Goal: Transaction & Acquisition: Purchase product/service

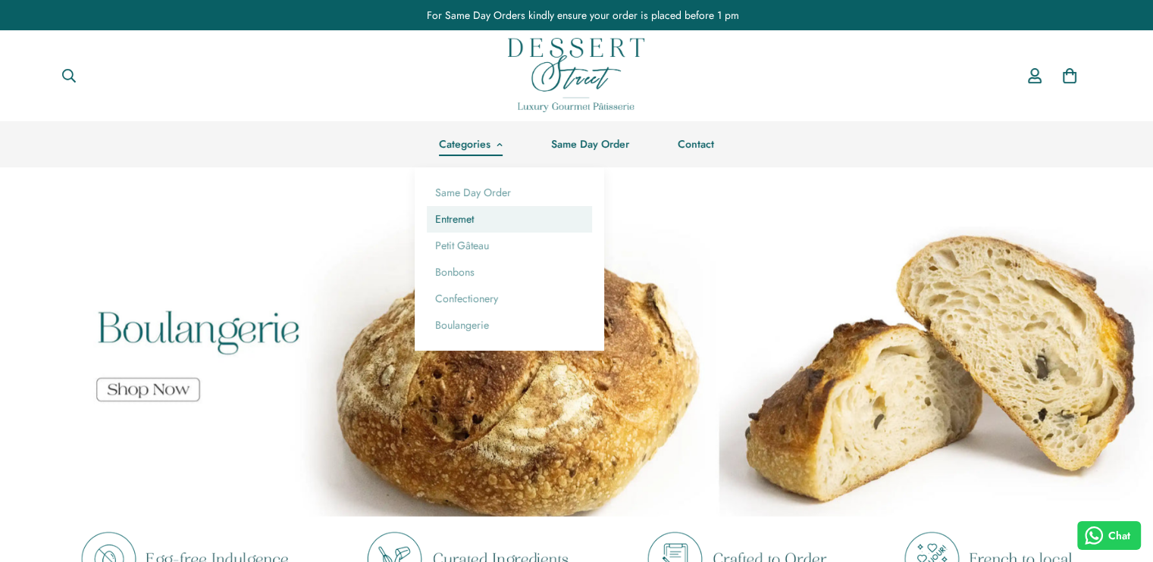
click at [476, 216] on link "Entremet" at bounding box center [509, 219] width 165 height 27
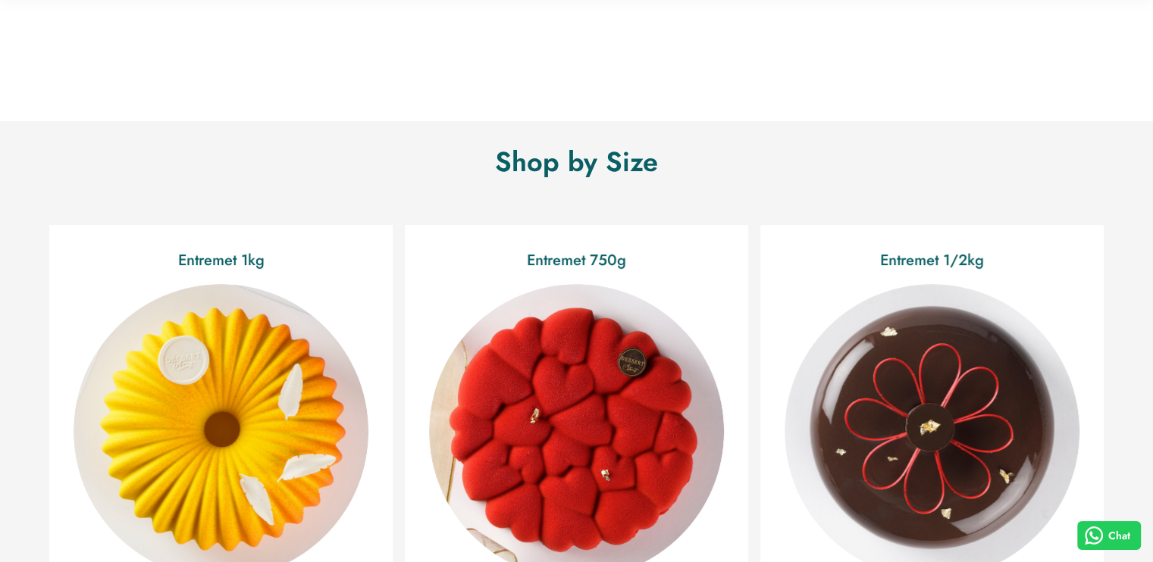
scroll to position [251, 0]
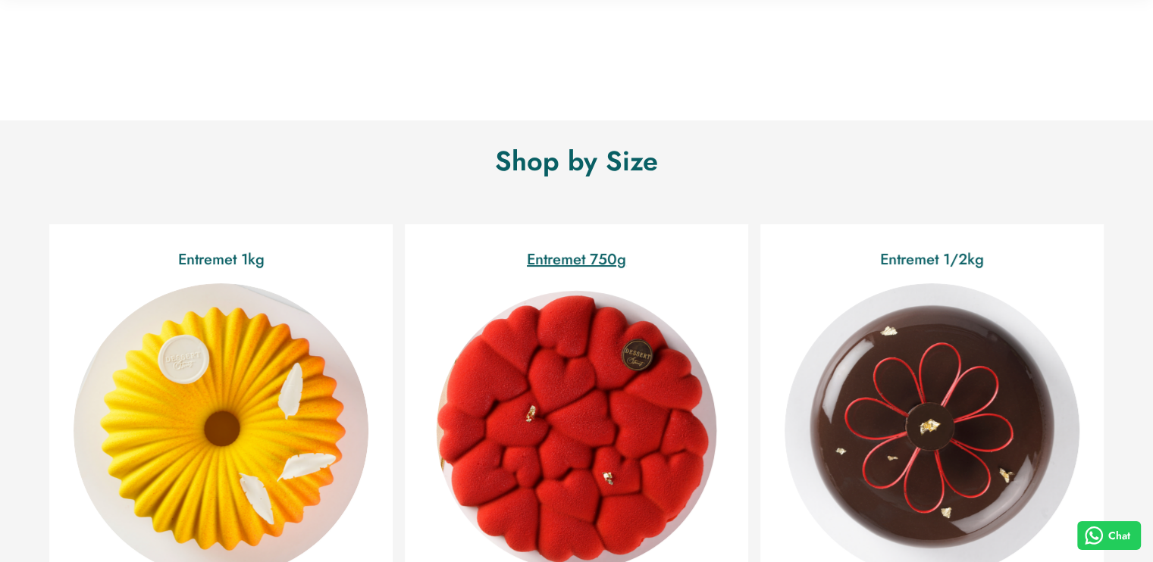
click at [558, 378] on img "Entremet 750g" at bounding box center [576, 431] width 322 height 322
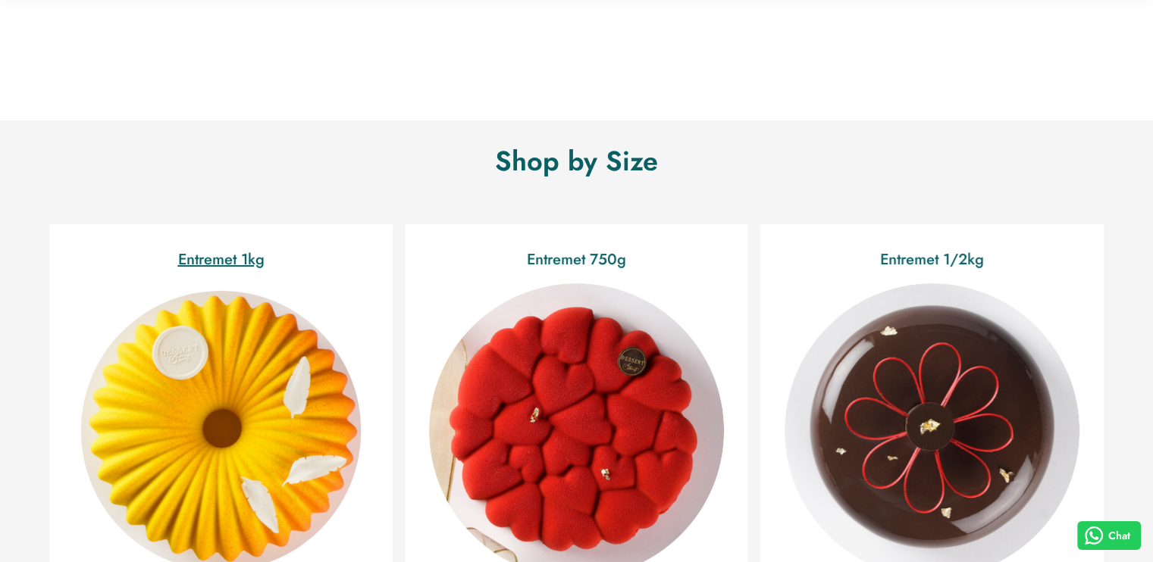
click at [212, 430] on img "Entremet 1kg" at bounding box center [221, 431] width 322 height 322
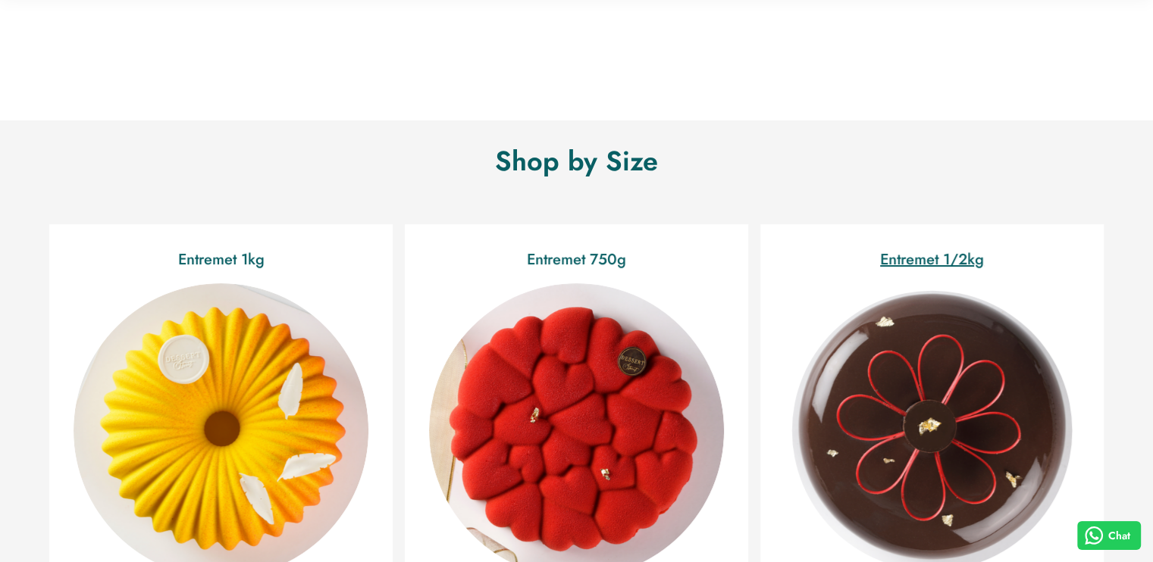
click at [894, 388] on img "Entremet 1/2kg" at bounding box center [932, 431] width 322 height 322
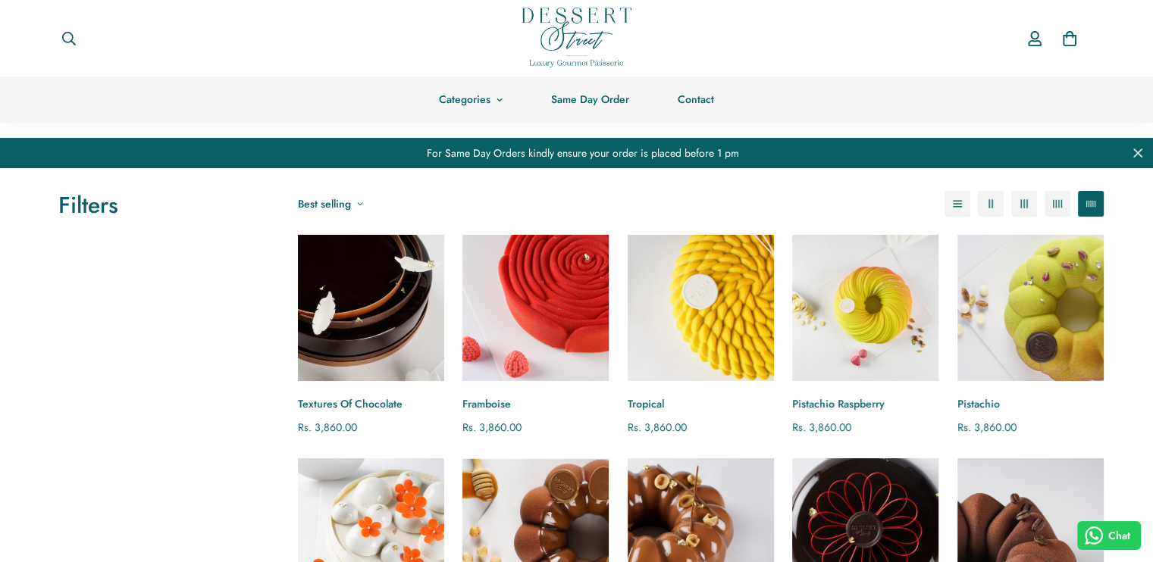
scroll to position [89, 0]
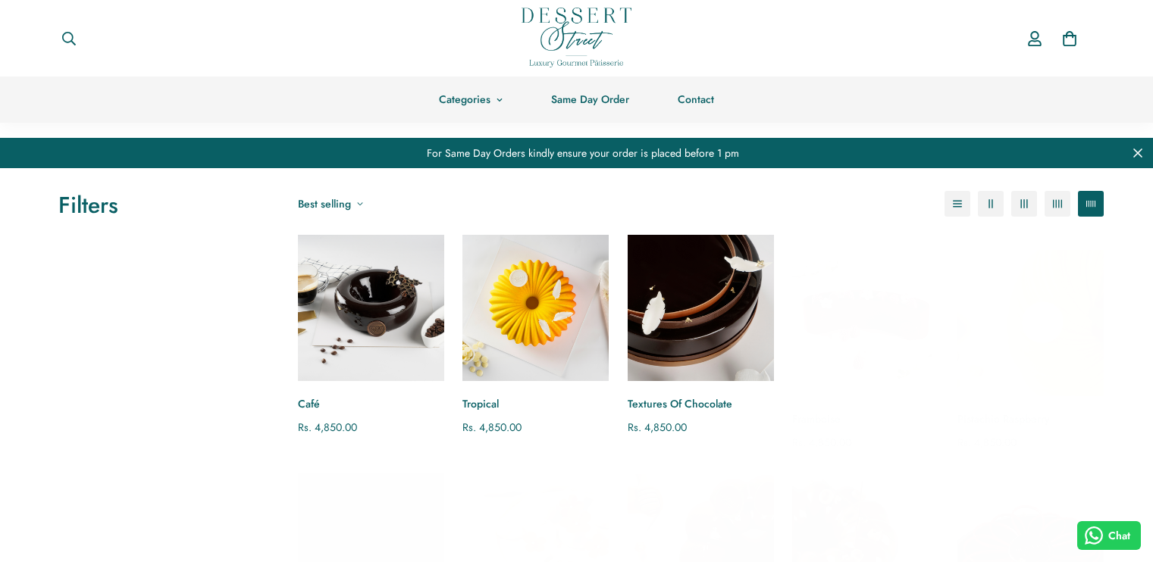
scroll to position [150, 0]
